Goal: Task Accomplishment & Management: Manage account settings

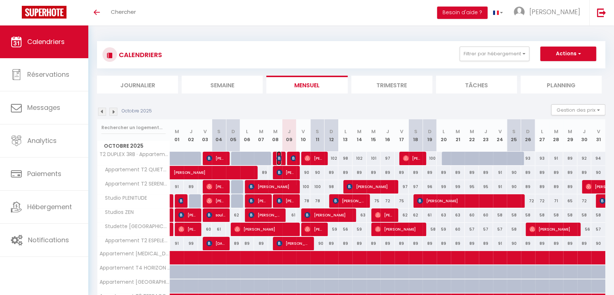
click at [278, 159] on img at bounding box center [280, 158] width 6 height 6
select select "OK"
select select "KO"
select select "0"
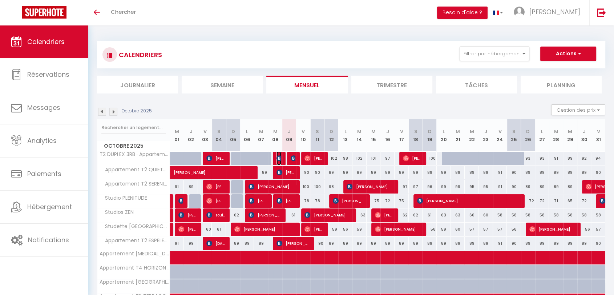
select select "1"
select select
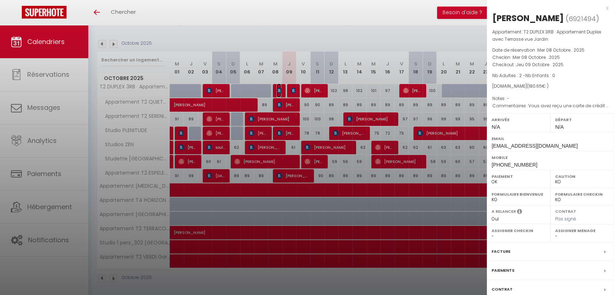
scroll to position [70, 0]
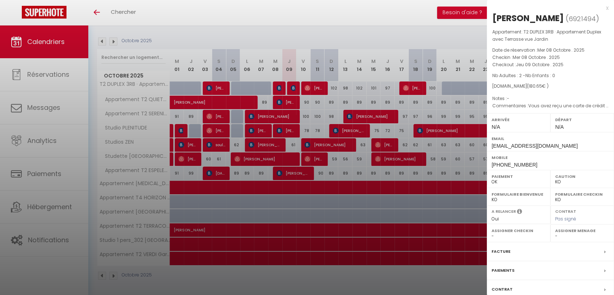
click at [513, 261] on div "Facture" at bounding box center [550, 251] width 127 height 19
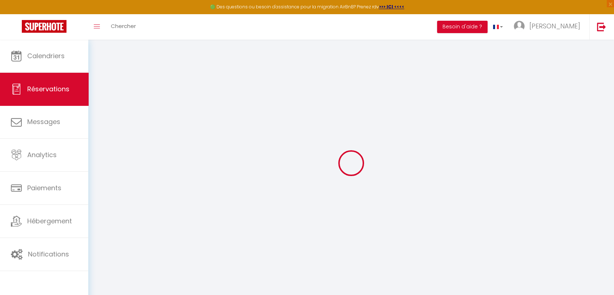
select select "cleaning"
select select "taxes"
select select
checkbox input "false"
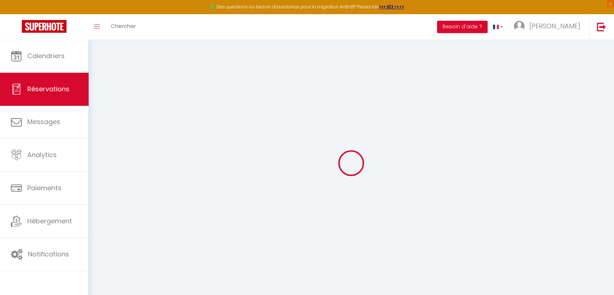
type textarea "Vous avez reçu une carte de crédit virtuelle pour cette réservation.Vous pourre…"
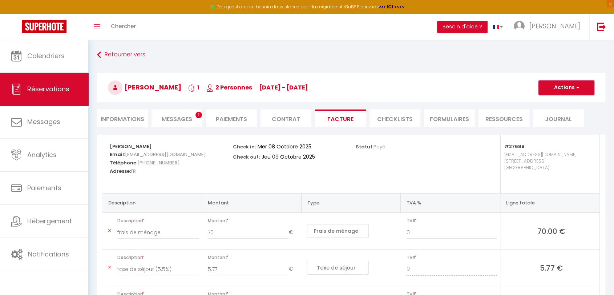
click at [573, 90] on button "Actions" at bounding box center [566, 87] width 56 height 15
click at [549, 122] on link "Envoyer la facture" at bounding box center [560, 122] width 61 height 9
type input "[EMAIL_ADDRESS][DOMAIN_NAME]"
select select "fr"
type input "Votre facture 6921494 - T2 DUPLEX 3RB · Appartement Duplex avec Terrasse vue Ja…"
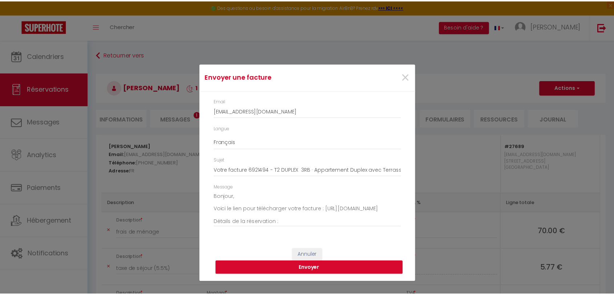
scroll to position [89, 0]
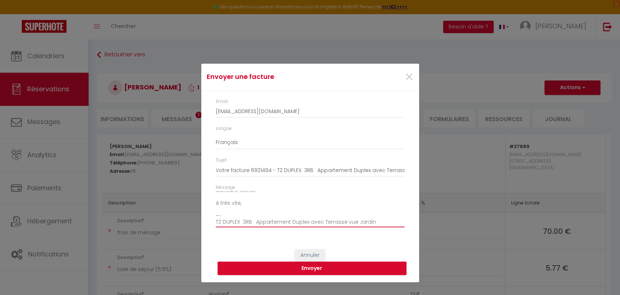
drag, startPoint x: 223, startPoint y: 215, endPoint x: 212, endPoint y: 216, distance: 11.6
click at [212, 216] on div "Message Bonjour, Voici le lien pour télécharger votre facture : [URL][DOMAIN_NA…" at bounding box center [310, 209] width 198 height 51
type textarea "Bonjour, Voici le lien pour télécharger votre facture : [URL][DOMAIN_NAME] Déta…"
click at [316, 268] on button "Envoyer" at bounding box center [312, 268] width 189 height 14
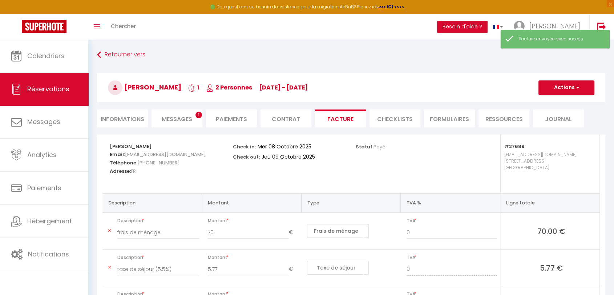
click at [174, 117] on span "Messages" at bounding box center [177, 119] width 31 height 8
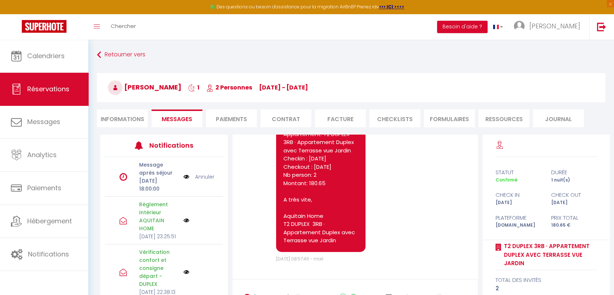
scroll to position [1945, 0]
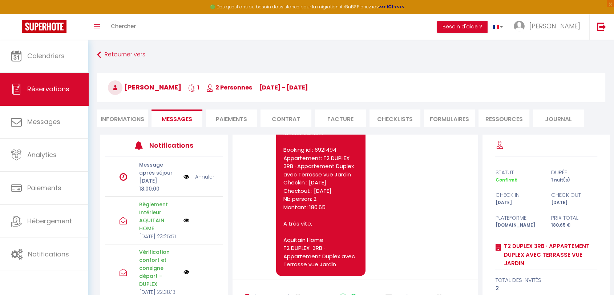
click at [199, 180] on link "Annuler" at bounding box center [204, 177] width 19 height 8
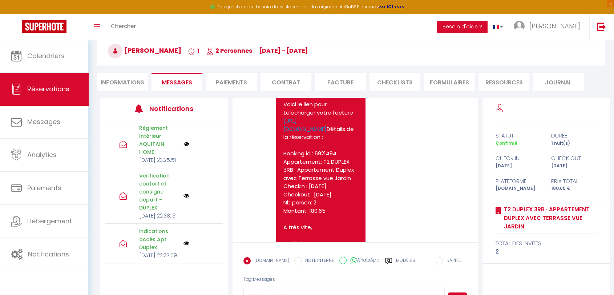
scroll to position [0, 0]
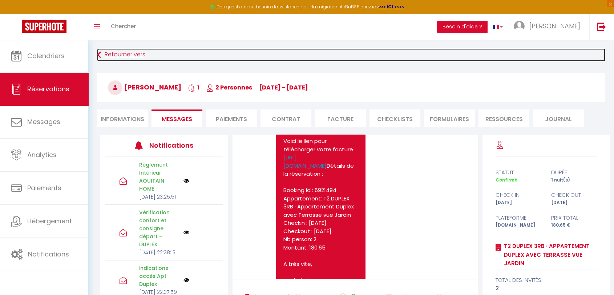
click at [116, 56] on link "Retourner vers" at bounding box center [351, 54] width 508 height 13
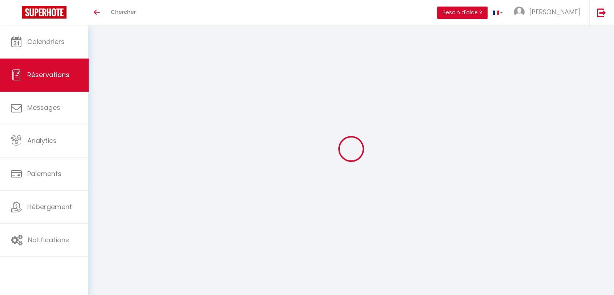
select select
checkbox input "false"
select select
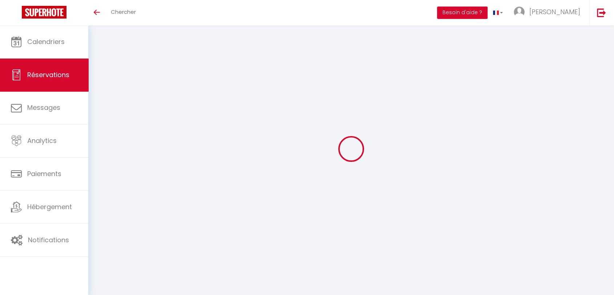
checkbox input "false"
type textarea "Vous avez reçu une carte de crédit virtuelle pour cette réservation.Vous pourre…"
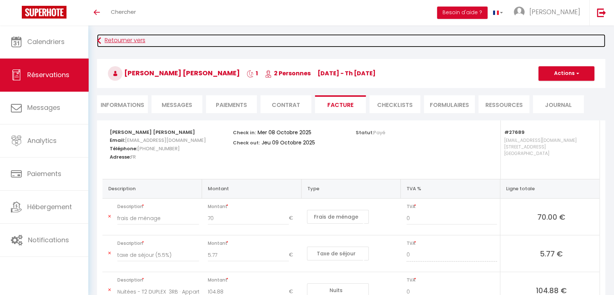
click at [100, 40] on icon at bounding box center [99, 40] width 4 height 13
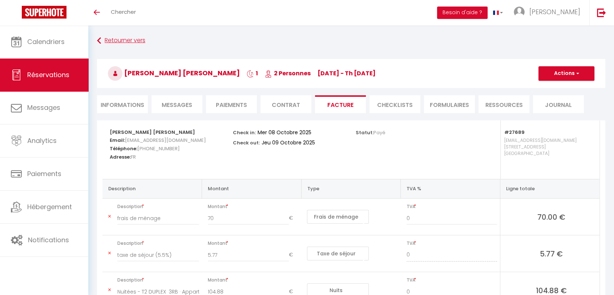
scroll to position [25, 0]
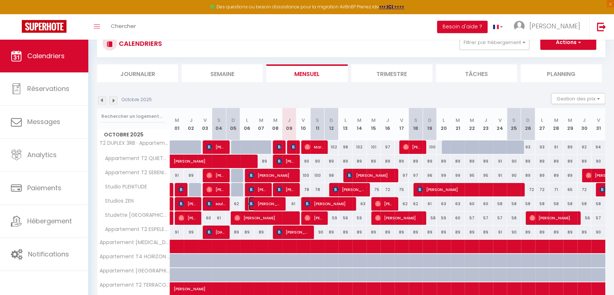
click at [251, 204] on img at bounding box center [252, 204] width 6 height 6
select select "OK"
select select "KO"
select select "0"
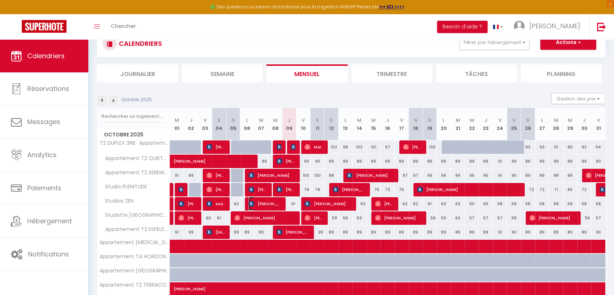
select select "1"
select select
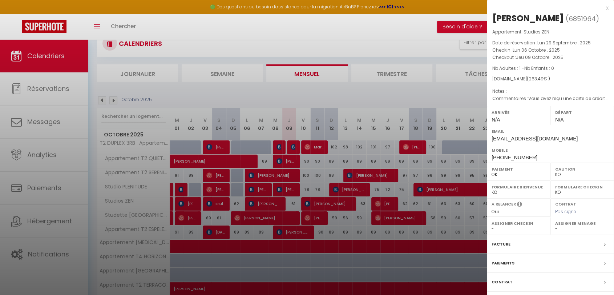
click at [499, 242] on label "Facture" at bounding box center [501, 244] width 19 height 8
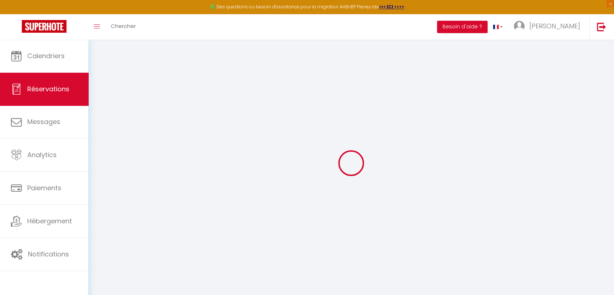
select select
checkbox input "false"
type textarea "Vous avez reçu une carte de crédit virtuelle pour cette réservation.Vous pourre…"
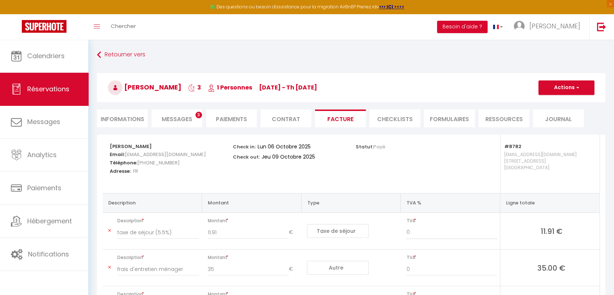
click at [182, 121] on span "Messages" at bounding box center [177, 119] width 31 height 8
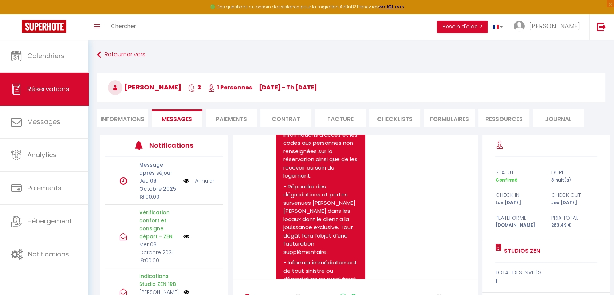
scroll to position [444, 0]
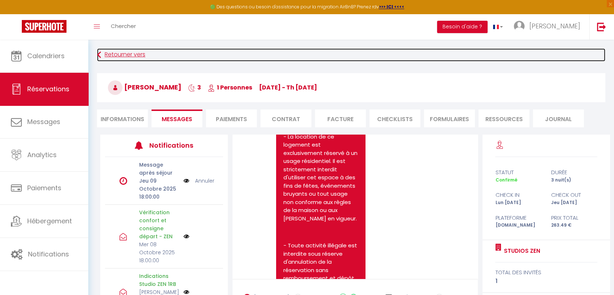
click at [100, 53] on icon at bounding box center [99, 54] width 4 height 13
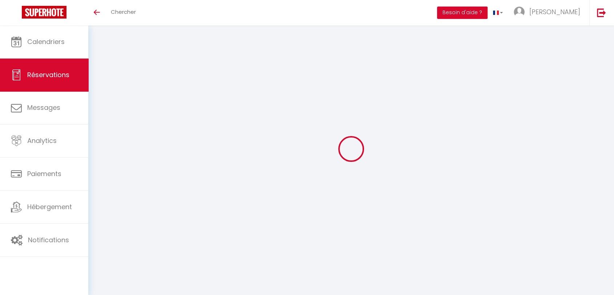
select select
checkbox input "false"
type textarea "Vous avez reçu une carte de crédit virtuelle pour cette réservation.Vous pourre…"
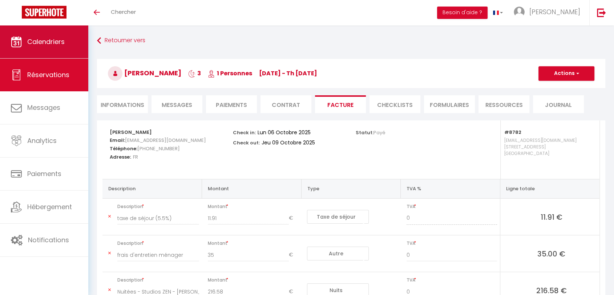
click at [38, 41] on span "Calendriers" at bounding box center [45, 41] width 37 height 9
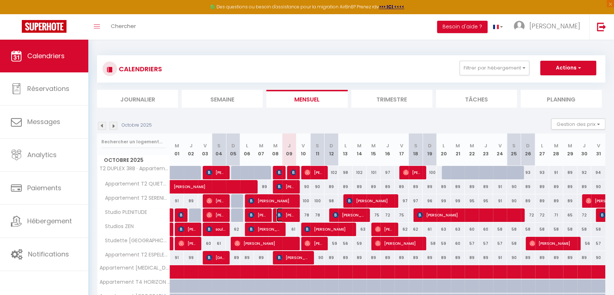
click at [281, 215] on img at bounding box center [280, 215] width 6 height 6
select select "OK"
select select "KO"
select select "0"
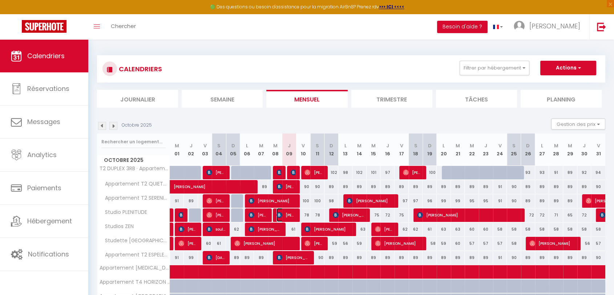
select select "1"
select select
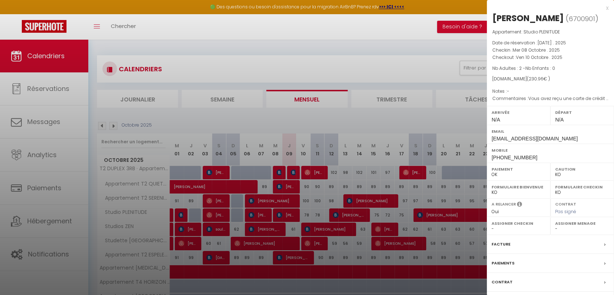
click at [528, 254] on div "Paiements" at bounding box center [550, 263] width 127 height 19
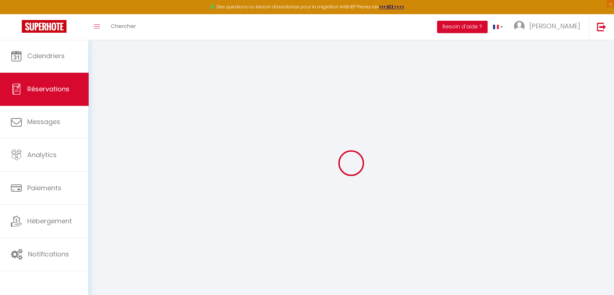
select select
checkbox input "false"
type textarea "Vous avez reçu une carte de crédit virtuelle pour cette réservation.Vous pourre…"
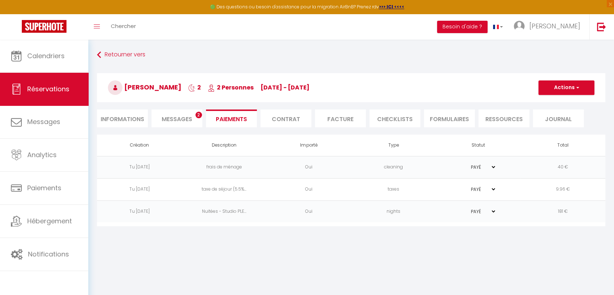
click at [174, 115] on span "Messages" at bounding box center [177, 119] width 31 height 8
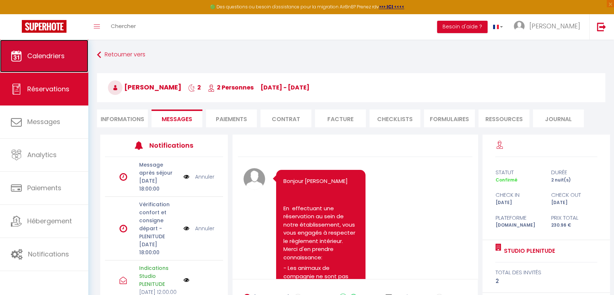
click at [53, 56] on span "Calendriers" at bounding box center [45, 55] width 37 height 9
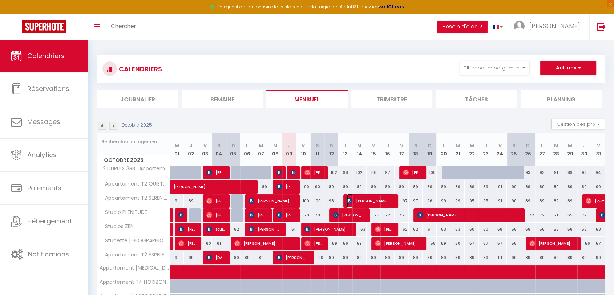
click at [374, 201] on span "[PERSON_NAME]" at bounding box center [370, 201] width 47 height 14
select select "OK"
select select "KO"
select select "0"
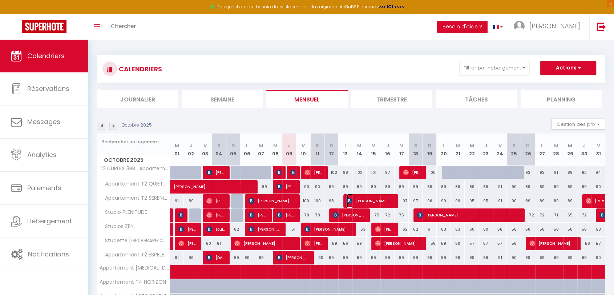
select select "1"
select select
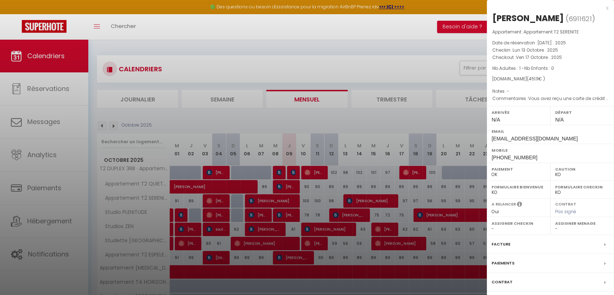
click at [536, 259] on div "Paiements" at bounding box center [550, 263] width 127 height 19
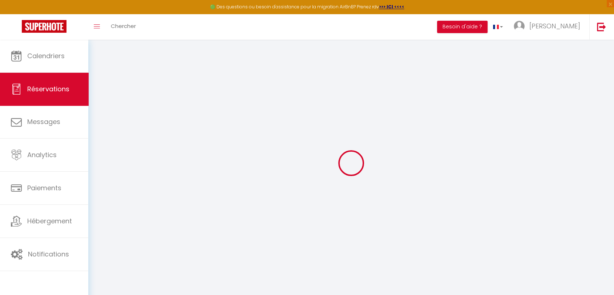
select select
checkbox input "false"
select select
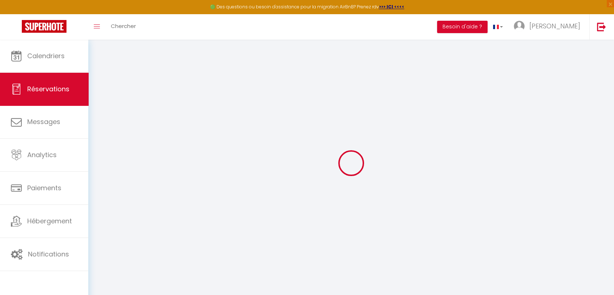
checkbox input "false"
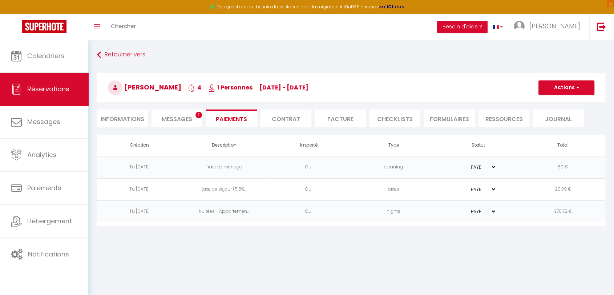
click at [181, 115] on span "Messages" at bounding box center [177, 119] width 31 height 8
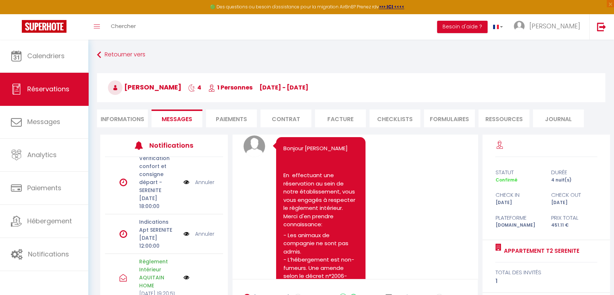
scroll to position [282, 0]
